Goal: Task Accomplishment & Management: Manage account settings

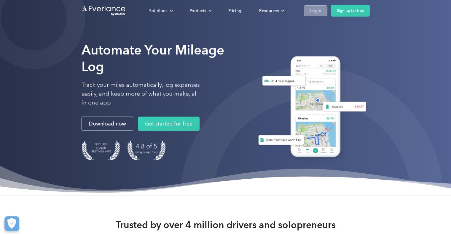
click at [321, 4] on div "Solutions For companies Easy vehicle reimbursements For self-employed Maximize …" at bounding box center [226, 10] width 288 height 21
click at [320, 6] on link "Login" at bounding box center [315, 10] width 23 height 11
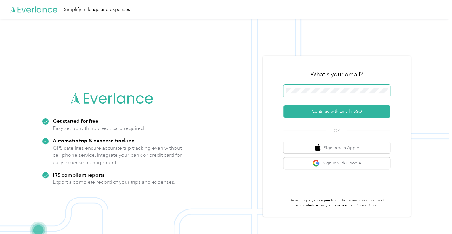
click at [303, 86] on span at bounding box center [337, 91] width 107 height 12
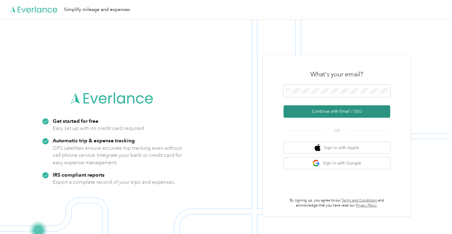
click at [327, 116] on button "Continue with Email / SSO" at bounding box center [337, 112] width 107 height 12
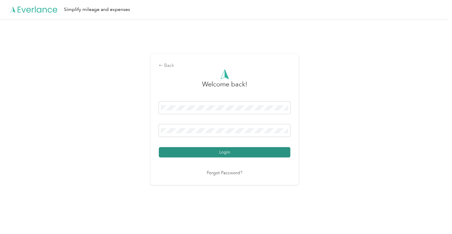
click at [199, 154] on button "Login" at bounding box center [225, 152] width 132 height 10
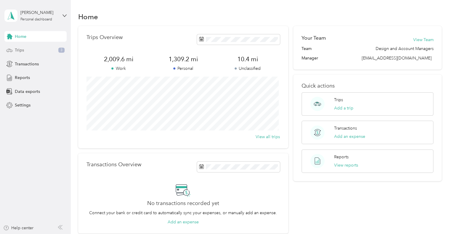
click at [27, 48] on div "Trips 3" at bounding box center [35, 50] width 62 height 11
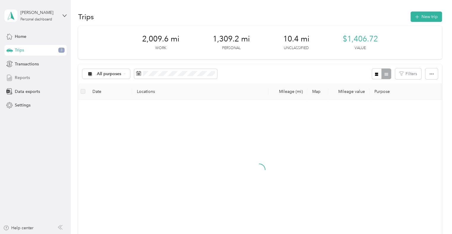
click at [30, 78] on div "Reports" at bounding box center [35, 78] width 62 height 11
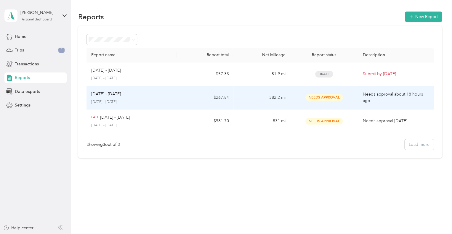
click at [114, 92] on p "[DATE] - [DATE]" at bounding box center [106, 94] width 30 height 7
